Goal: Information Seeking & Learning: Learn about a topic

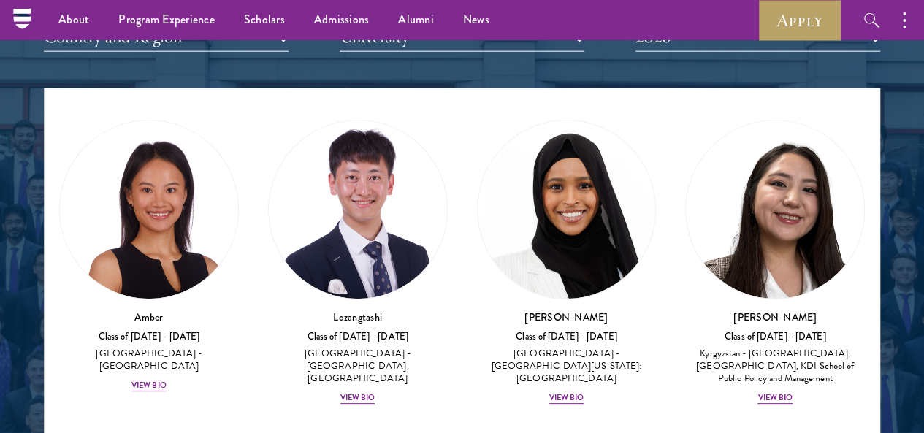
scroll to position [1811, 0]
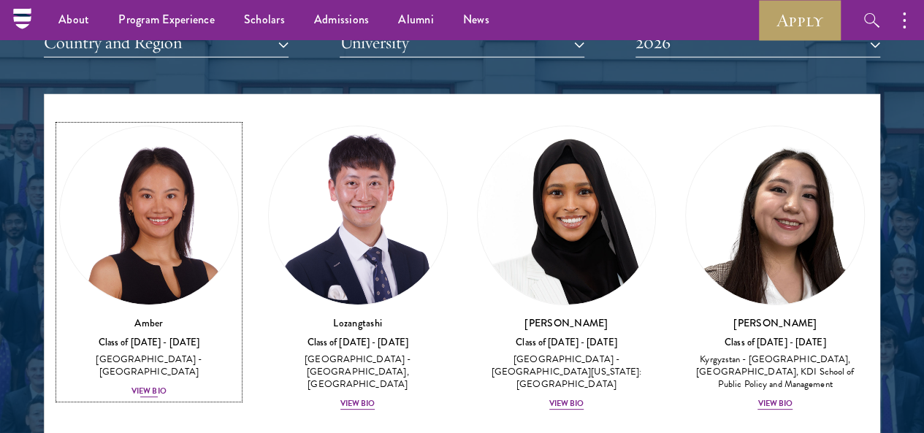
click at [177, 354] on div "[GEOGRAPHIC_DATA] - [GEOGRAPHIC_DATA]" at bounding box center [149, 366] width 180 height 25
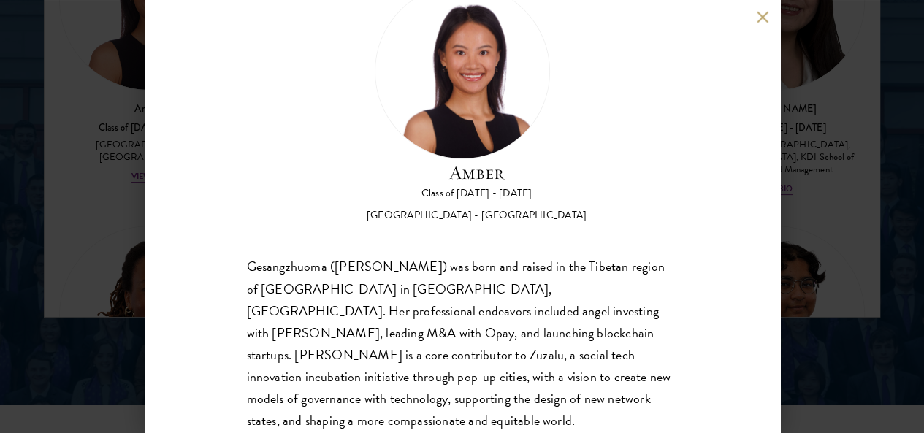
scroll to position [59, 0]
click at [138, 273] on div "Amber Class of 2025 - 2026 China - Peking University Gesangzhuoma (Amber) was b…" at bounding box center [462, 216] width 924 height 433
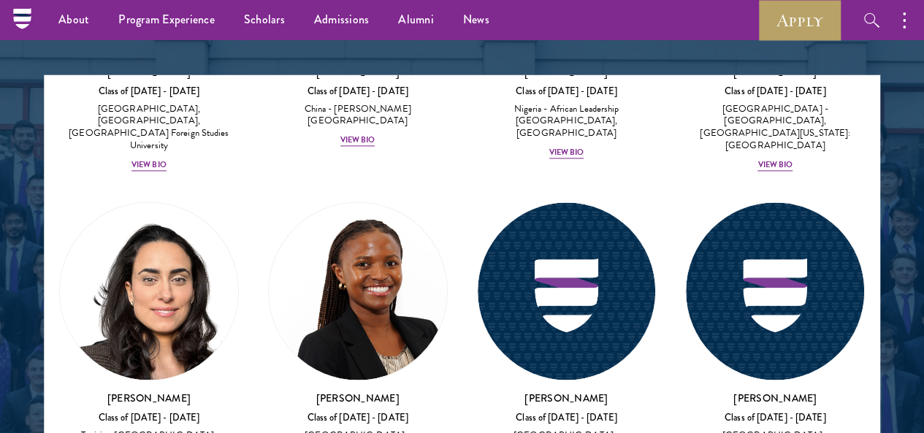
scroll to position [6468, 0]
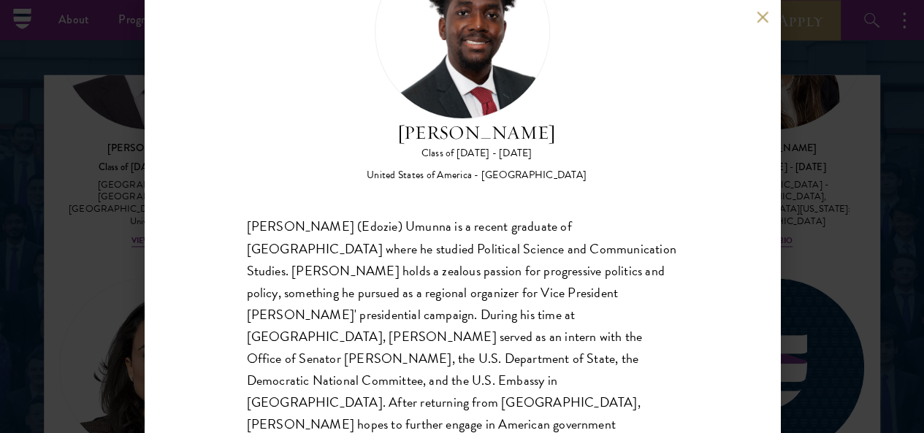
scroll to position [104, 0]
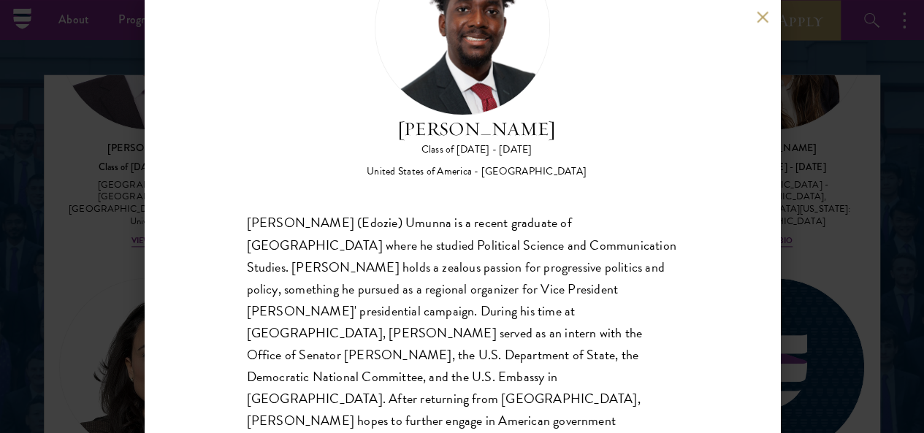
click at [140, 281] on div "Edozie Umunna Class of 2025 - 2026 United States of America - American Universi…" at bounding box center [462, 216] width 924 height 433
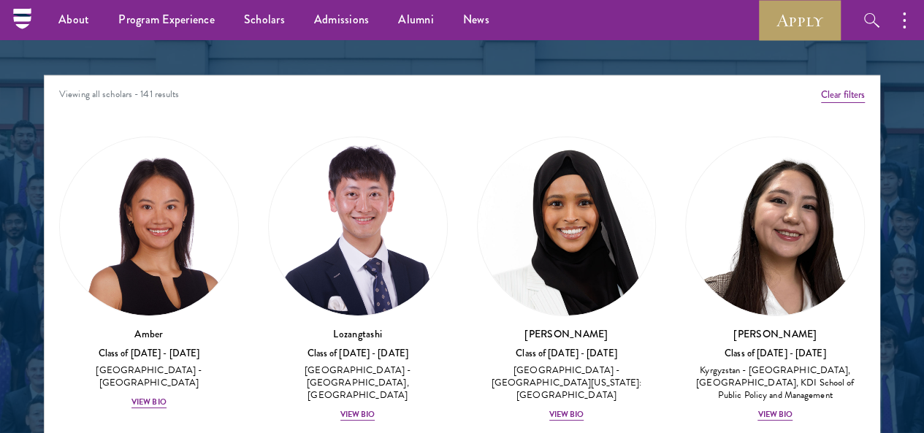
scroll to position [6433, 0]
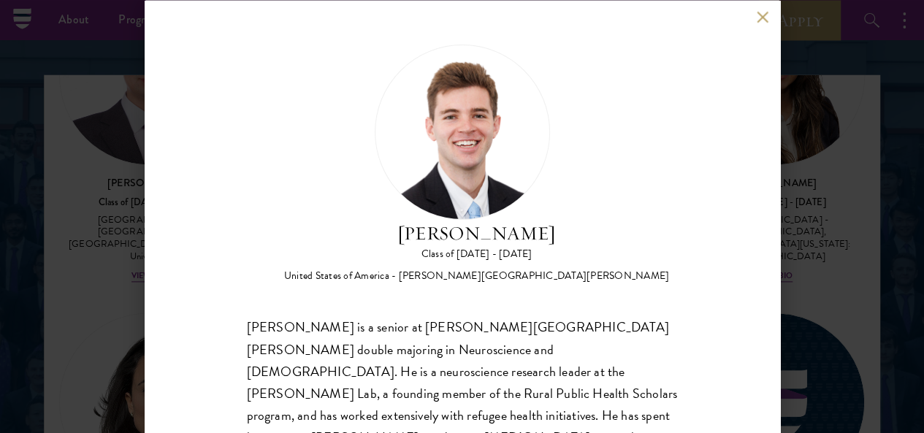
scroll to position [80, 0]
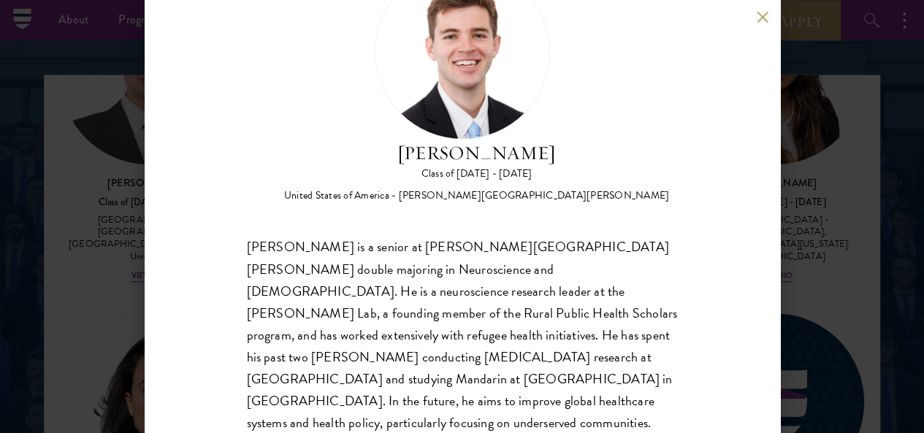
click at [145, 346] on div "Zach Valentine Class of 2025 - 2026 United States of America - Brigham Young Un…" at bounding box center [463, 216] width 636 height 433
click at [766, 19] on button at bounding box center [763, 17] width 12 height 12
